Goal: Information Seeking & Learning: Learn about a topic

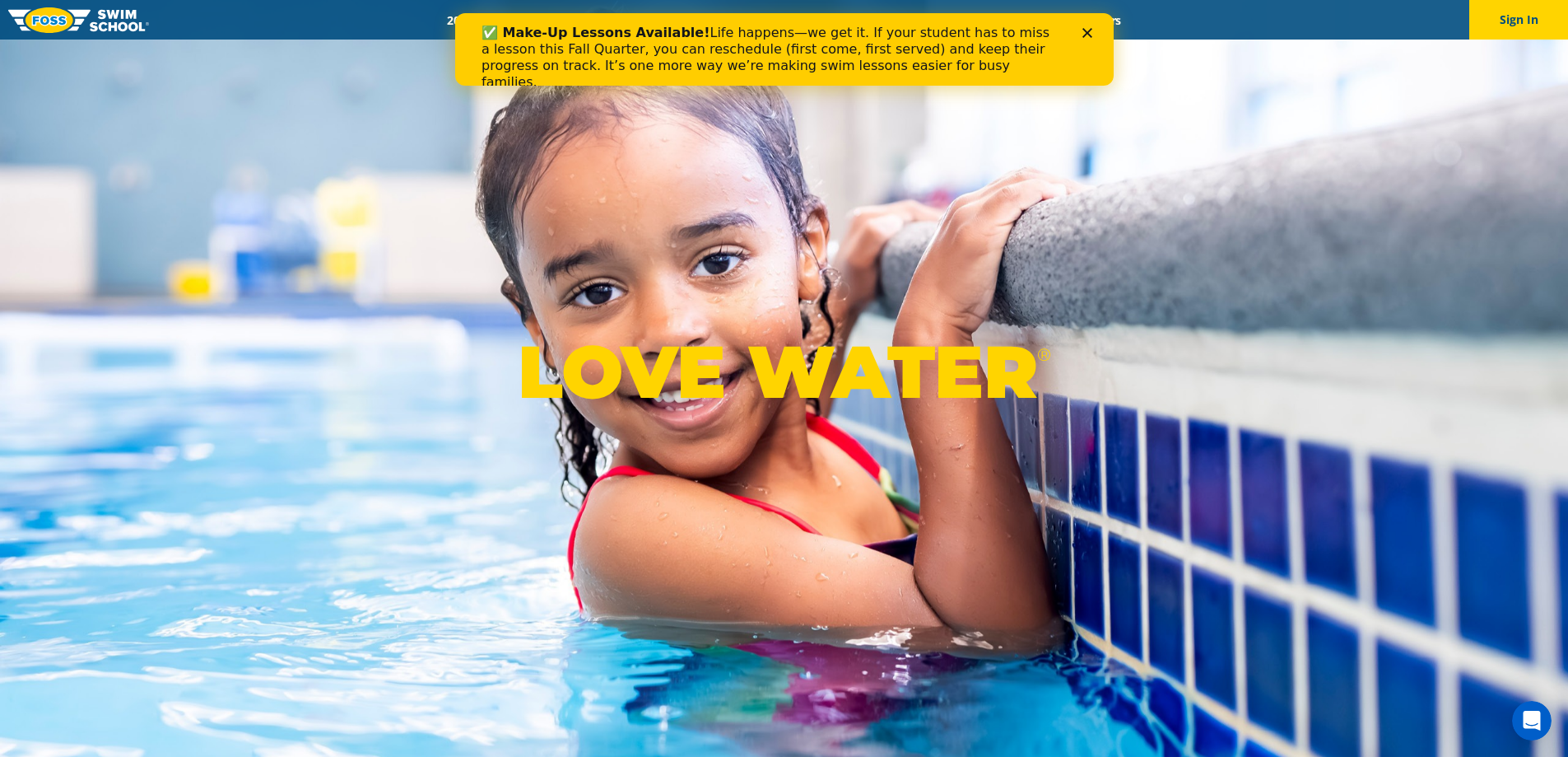
click at [78, 22] on img at bounding box center [79, 20] width 141 height 26
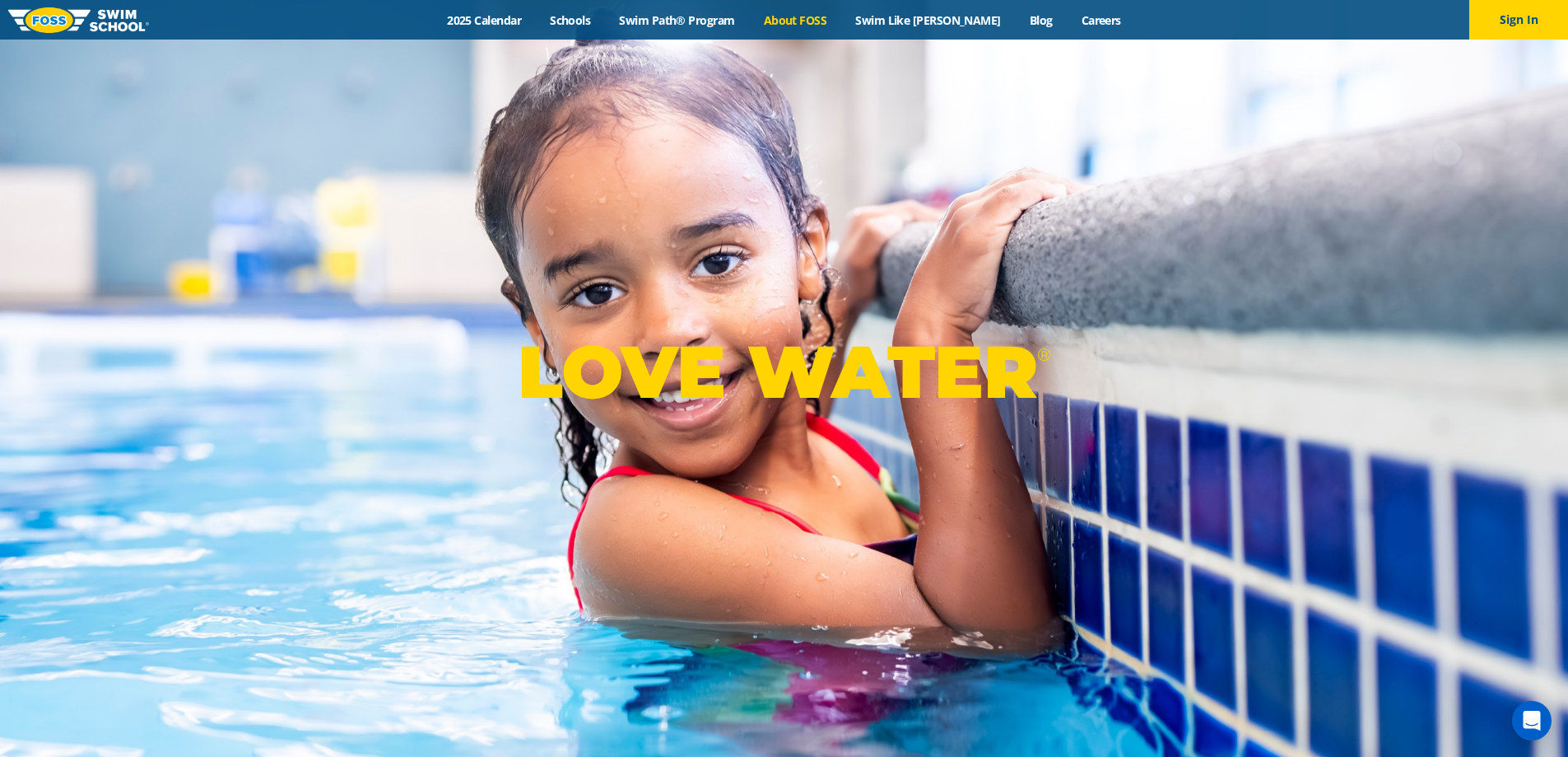
click at [824, 20] on link "About FOSS" at bounding box center [795, 20] width 92 height 15
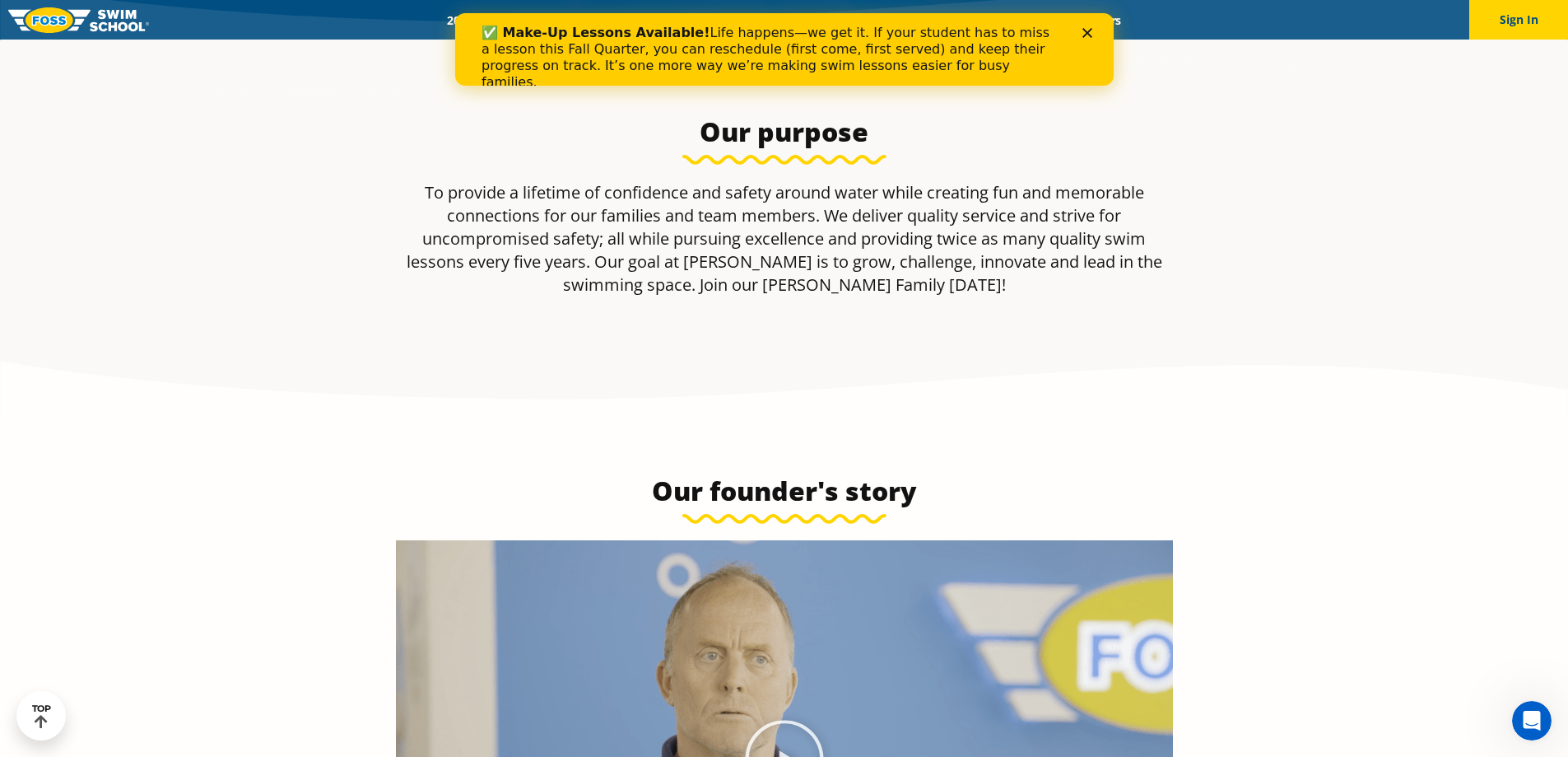
scroll to position [329, 0]
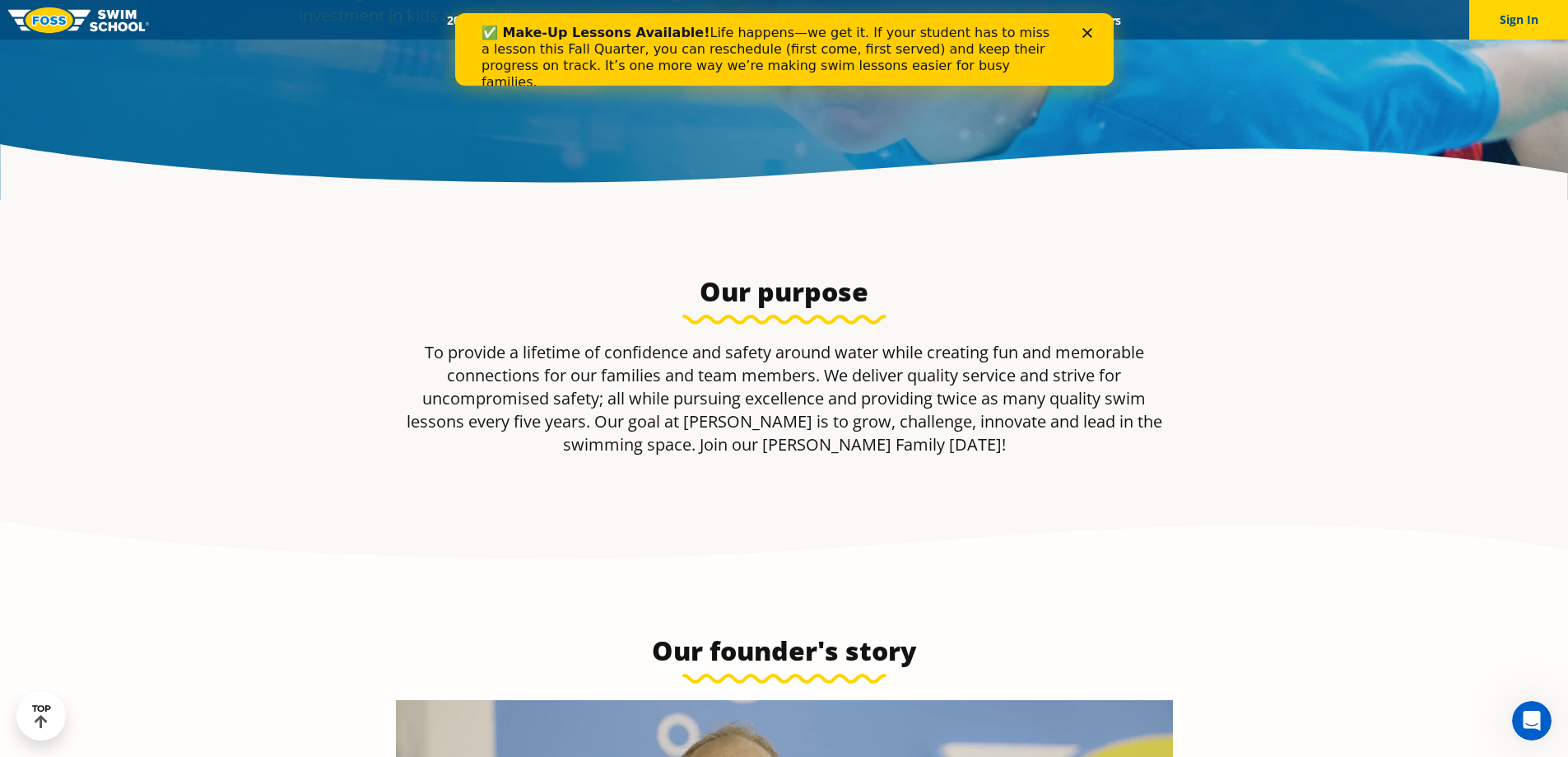
click at [1089, 32] on icon "Close" at bounding box center [1087, 32] width 10 height 10
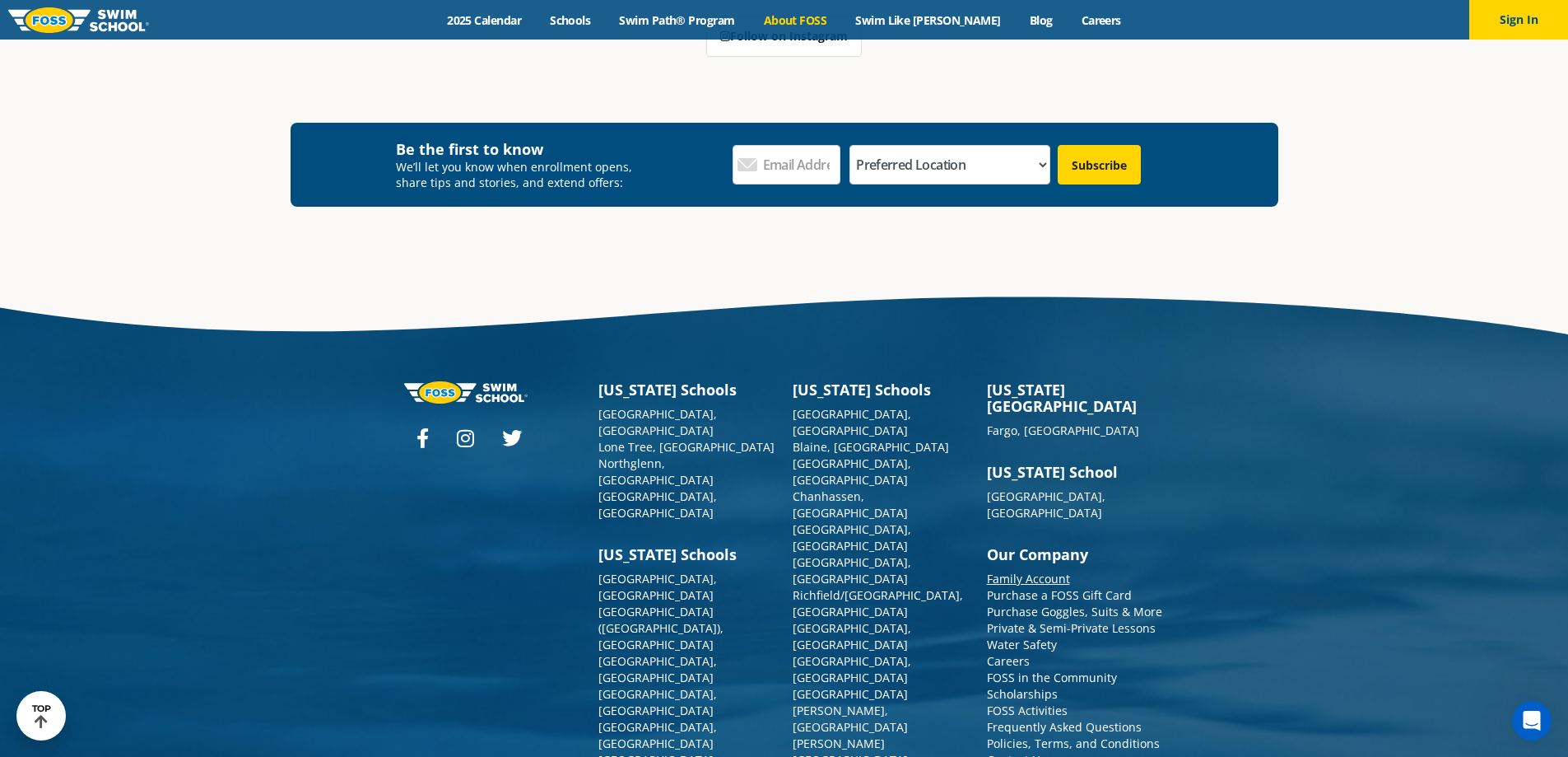
scroll to position [4442, 0]
click at [1042, 570] on link "Family Account" at bounding box center [1028, 578] width 83 height 15
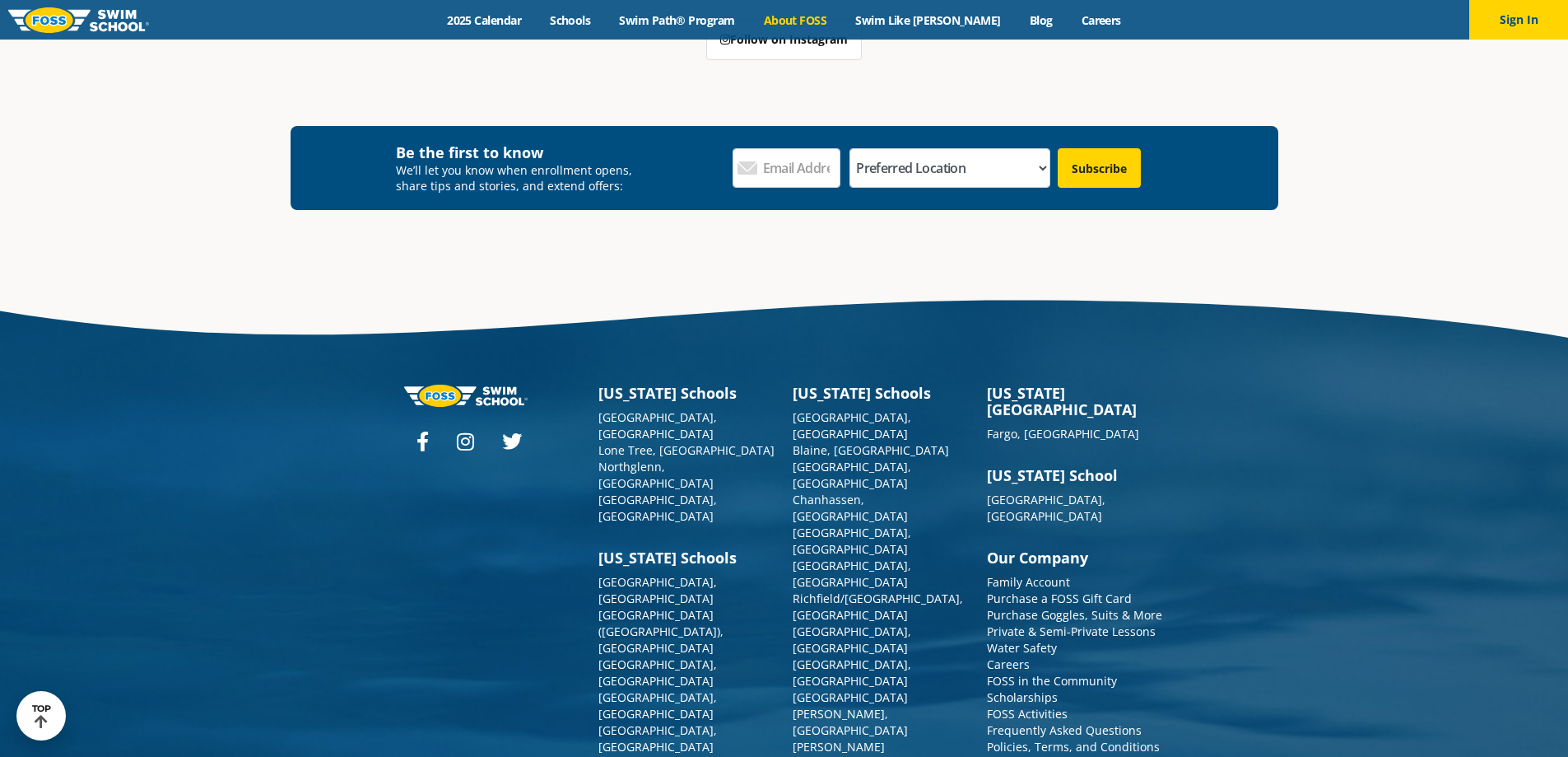
scroll to position [4442, 0]
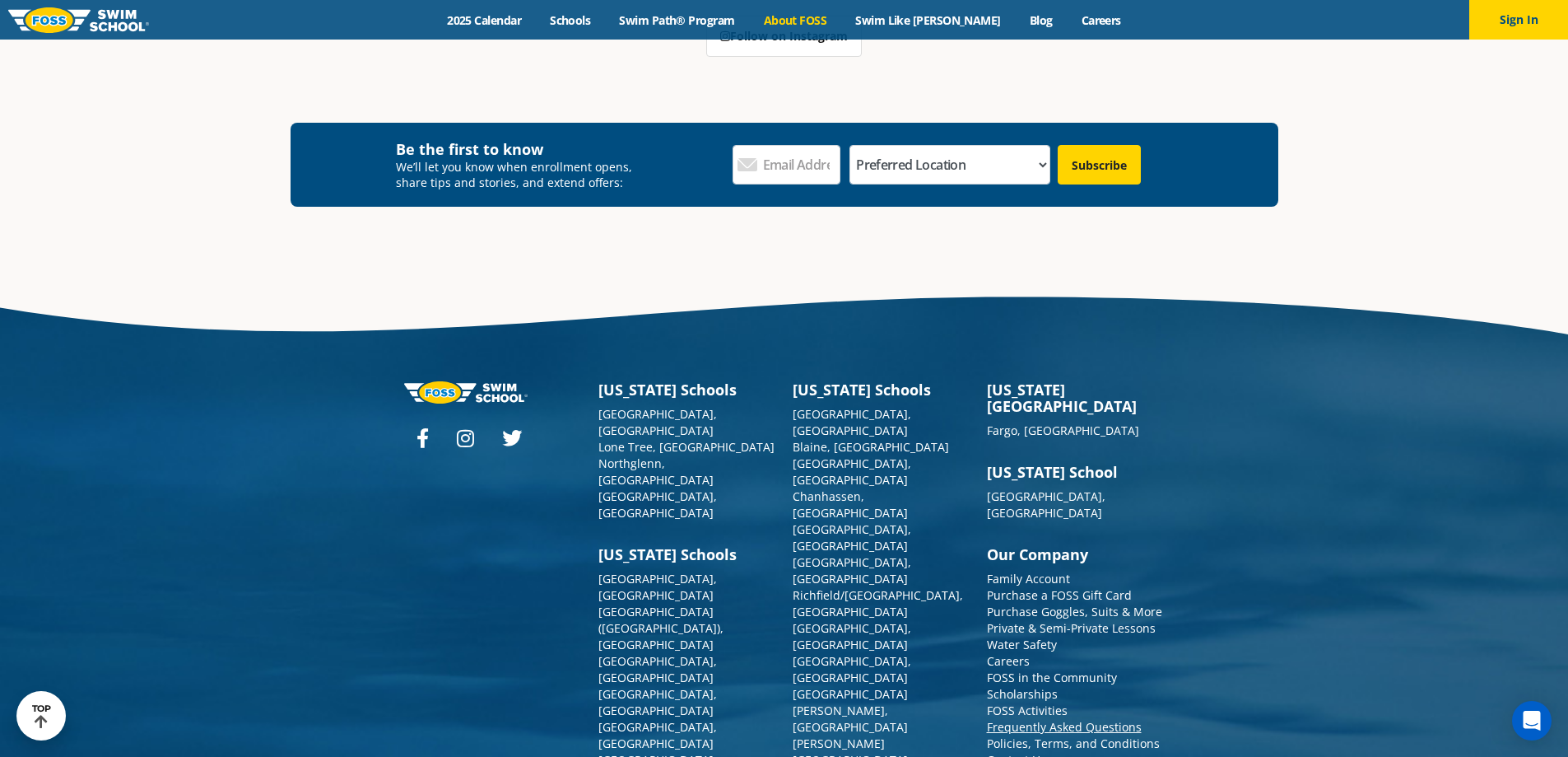
click at [1069, 719] on link "Frequently Asked Questions" at bounding box center [1064, 726] width 154 height 15
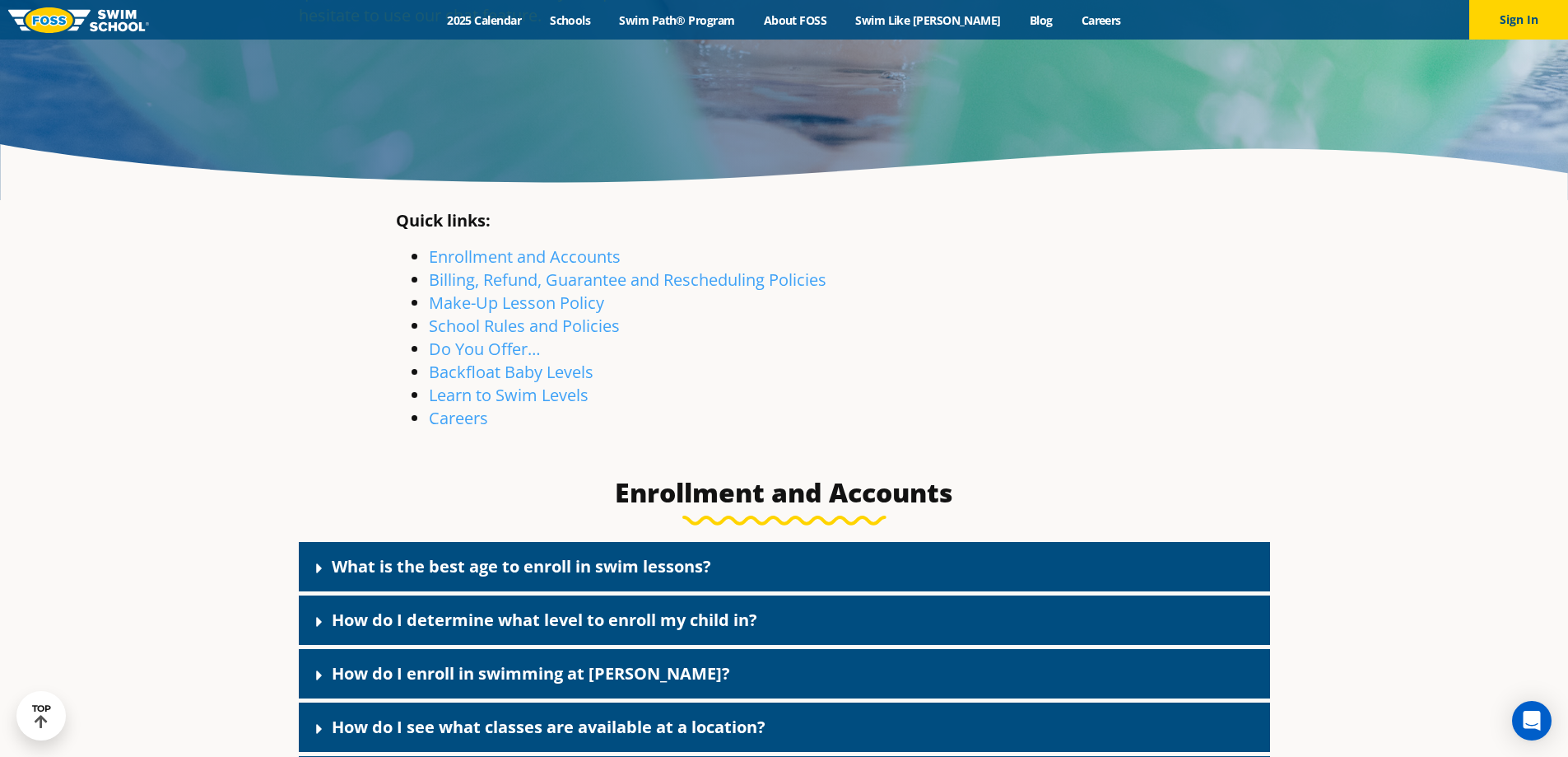
scroll to position [412, 0]
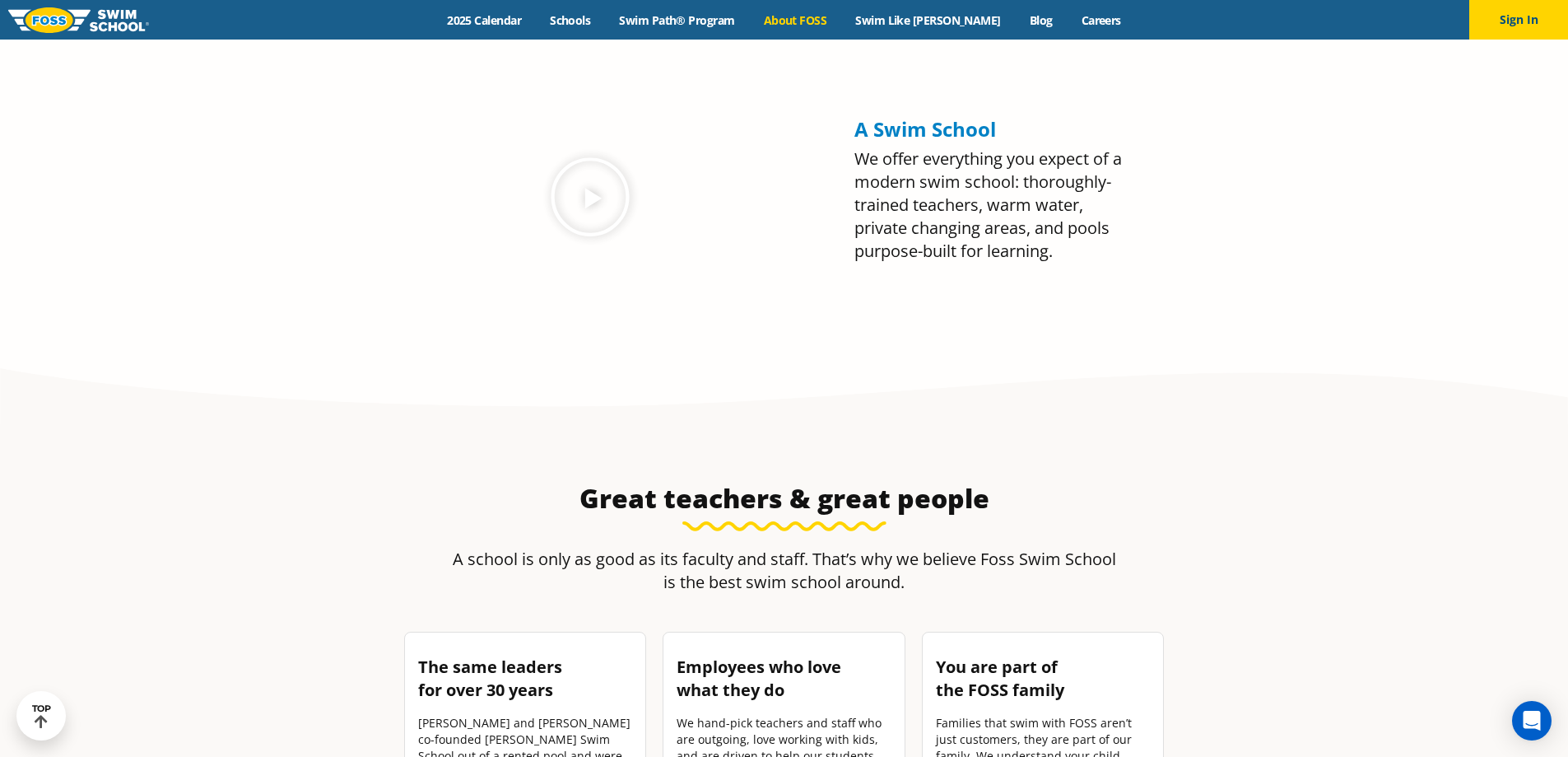
scroll to position [2140, 0]
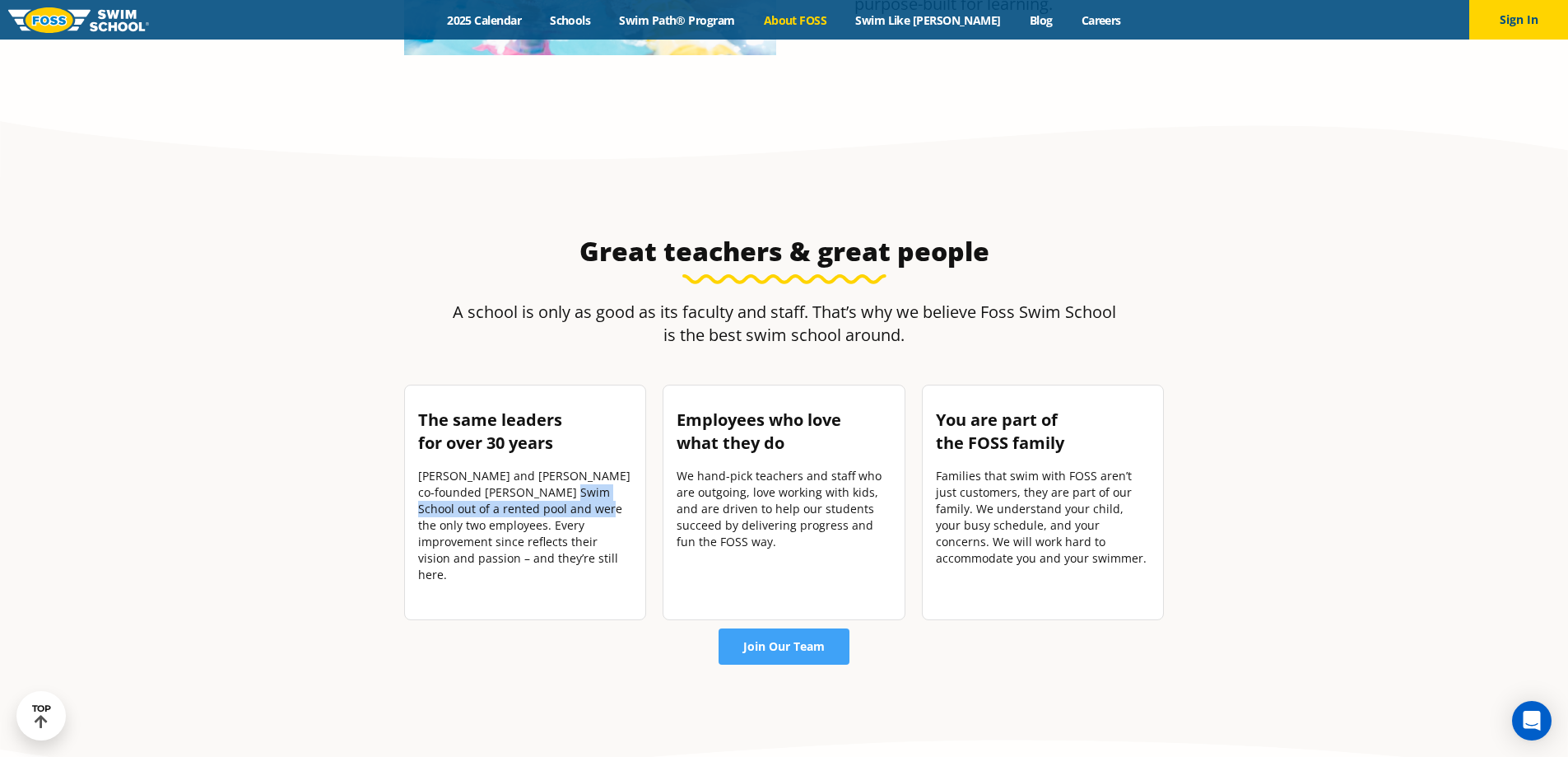
drag, startPoint x: 558, startPoint y: 498, endPoint x: 563, endPoint y: 511, distance: 13.9
click at [563, 511] on p "[PERSON_NAME] and [PERSON_NAME] co-founded [PERSON_NAME] Swim School out of a r…" at bounding box center [525, 524] width 214 height 115
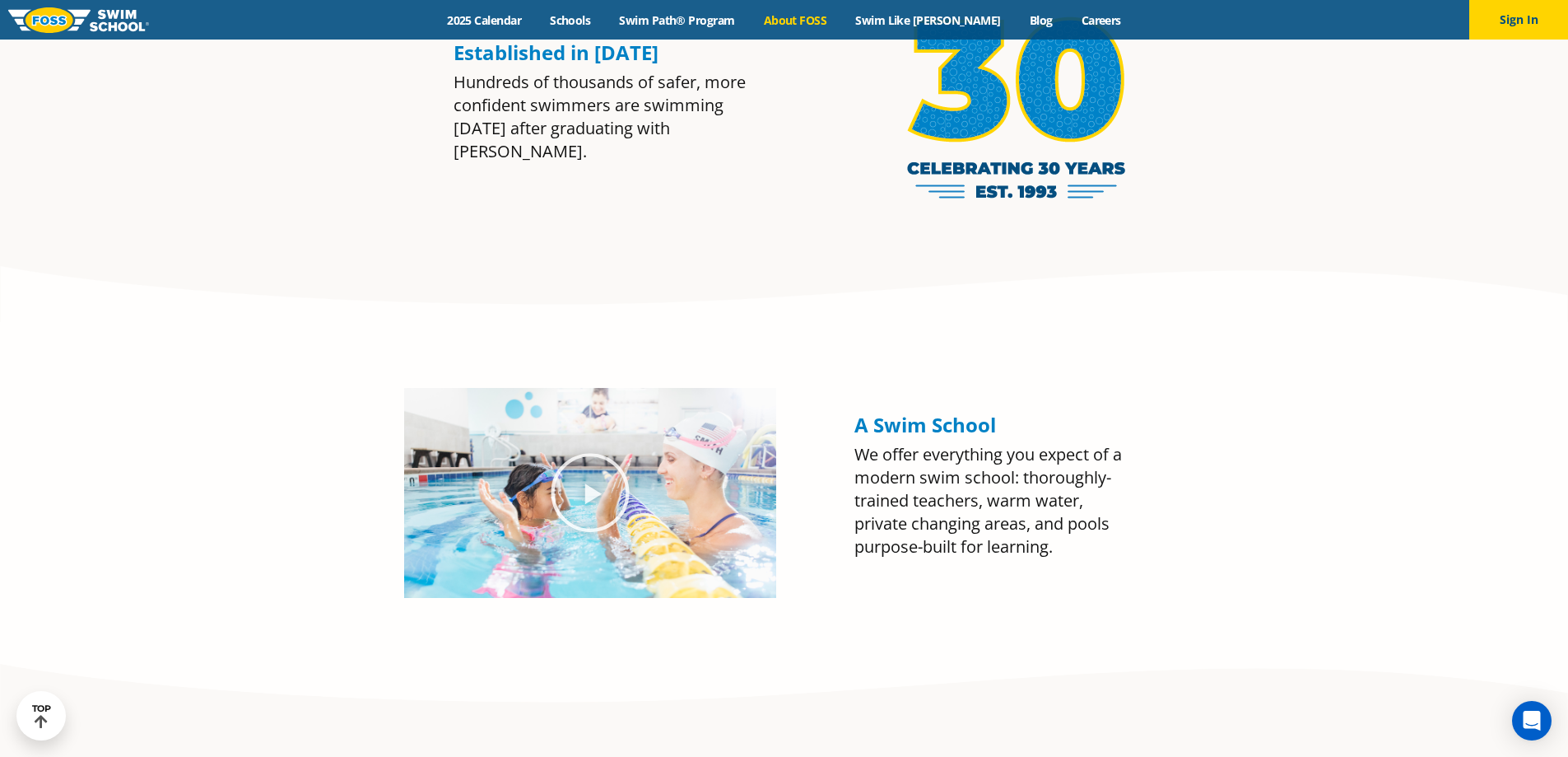
scroll to position [1318, 0]
